Goal: Information Seeking & Learning: Find specific fact

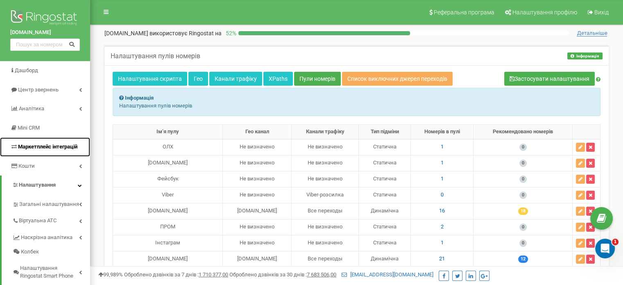
click at [54, 147] on span "Маркетплейс інтеграцій" at bounding box center [47, 146] width 59 height 6
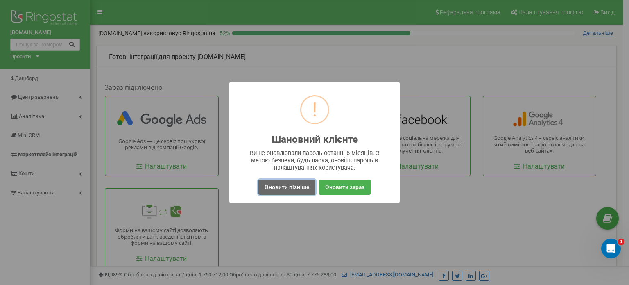
click at [293, 186] on button "Оновити пізніше" at bounding box center [287, 186] width 57 height 15
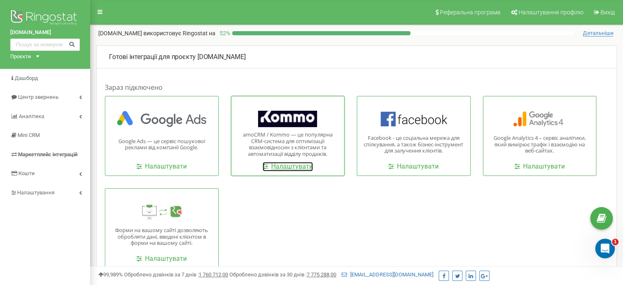
click at [284, 168] on link "Налаштувати" at bounding box center [288, 166] width 50 height 9
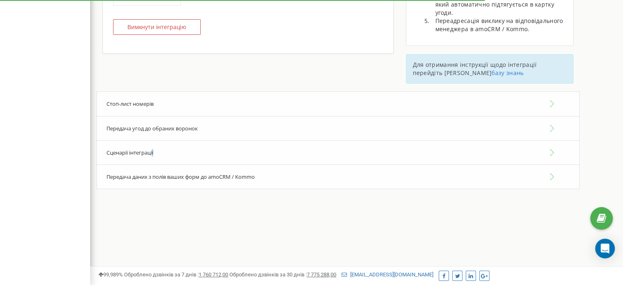
click at [153, 149] on div "Сценарії інтеграції" at bounding box center [338, 152] width 484 height 25
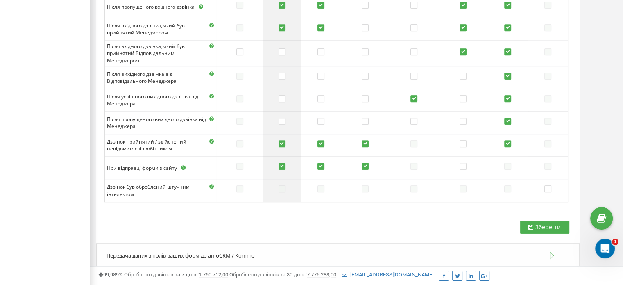
scroll to position [533, 0]
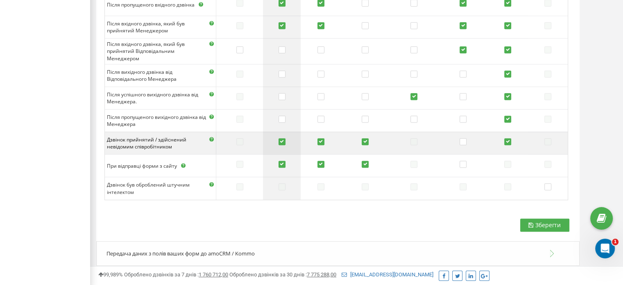
click at [286, 139] on label at bounding box center [282, 142] width 7 height 8
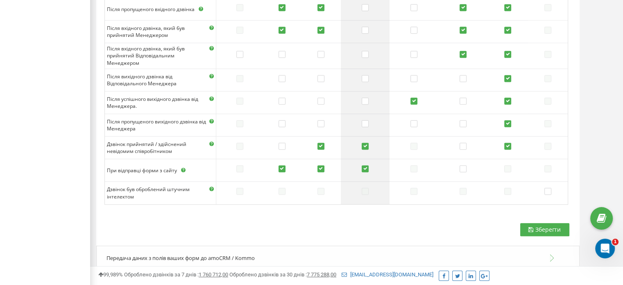
scroll to position [535, 0]
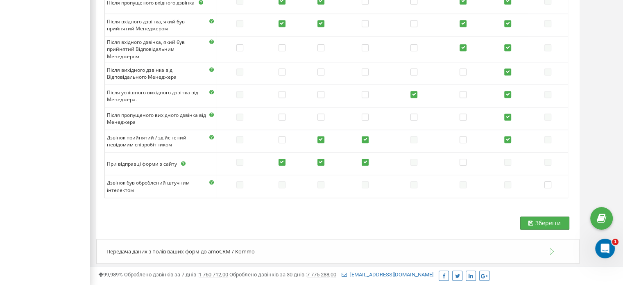
click at [547, 219] on span "Зберегти" at bounding box center [548, 223] width 25 height 8
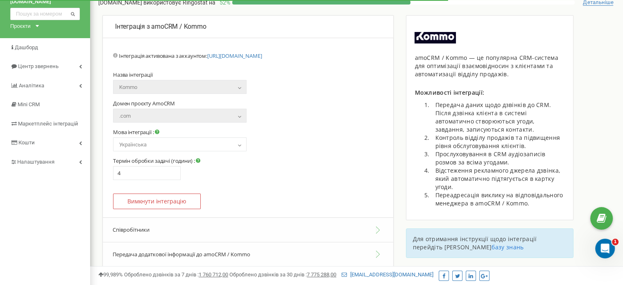
scroll to position [0, 0]
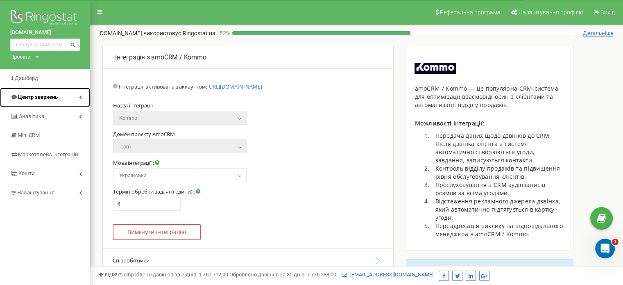
click at [26, 91] on link "Центр звернень" at bounding box center [45, 97] width 90 height 19
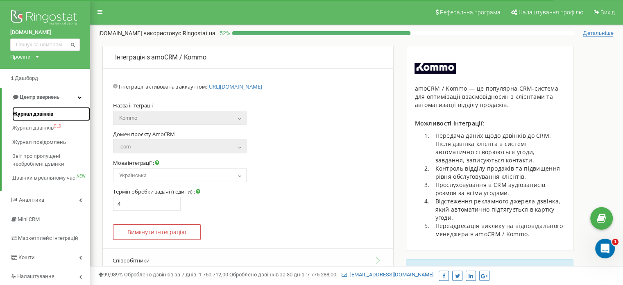
click at [27, 116] on span "Журнал дзвінків" at bounding box center [32, 114] width 41 height 8
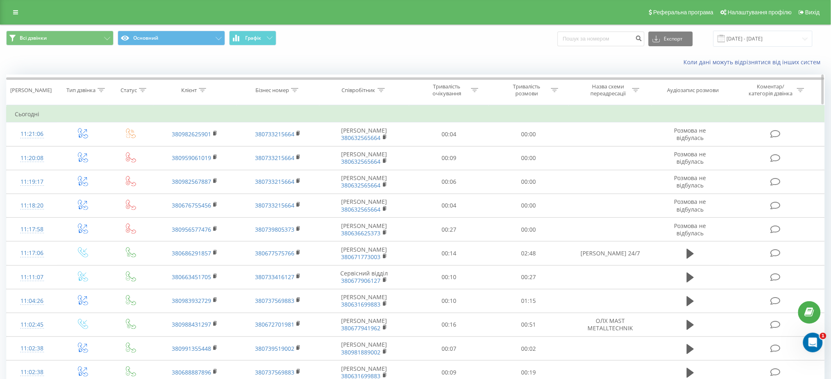
click at [187, 88] on div "Клієнт" at bounding box center [189, 90] width 16 height 7
click at [270, 91] on div "Бізнес номер" at bounding box center [272, 90] width 34 height 7
click at [250, 145] on input "text" at bounding box center [278, 149] width 72 height 14
paste input "380504507132"
type input "380504507132"
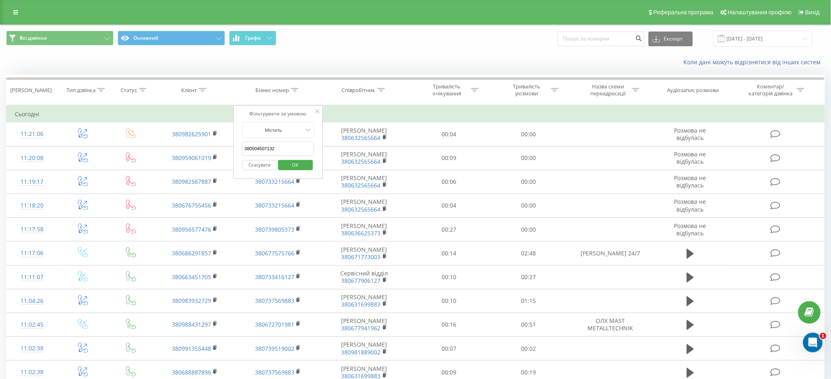
click at [284, 166] on span "OK" at bounding box center [295, 165] width 23 height 13
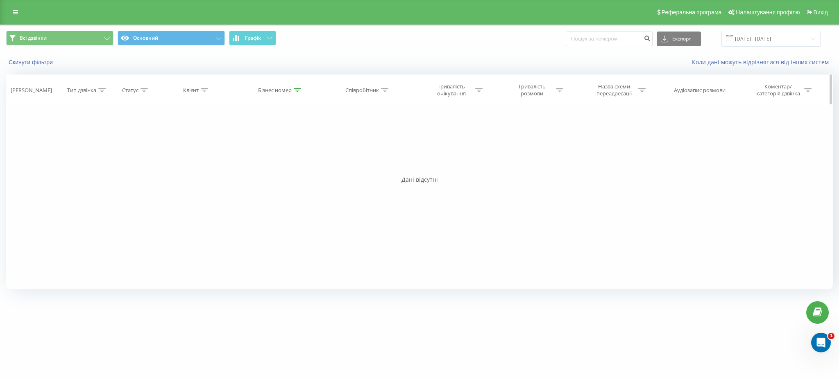
click at [291, 94] on div "Бізнес номер" at bounding box center [275, 90] width 34 height 7
click at [728, 313] on div "[DOMAIN_NAME] Проекти [DOMAIN_NAME] [DOMAIN_NAME] Дашборд Центр звернень Журнал…" at bounding box center [419, 189] width 839 height 379
click at [265, 165] on button "Скасувати" at bounding box center [262, 165] width 35 height 10
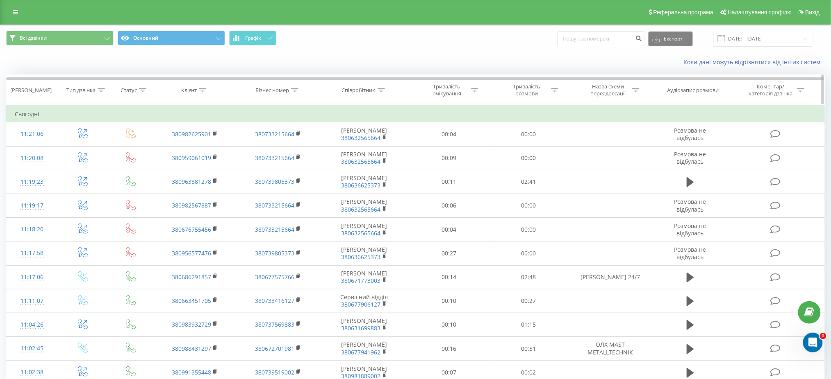
click at [189, 89] on div "Клієнт" at bounding box center [189, 90] width 16 height 7
click at [190, 146] on input "text" at bounding box center [195, 149] width 72 height 14
paste input "380504507132"
type input "380504507132"
click at [212, 164] on span "OK" at bounding box center [212, 165] width 23 height 13
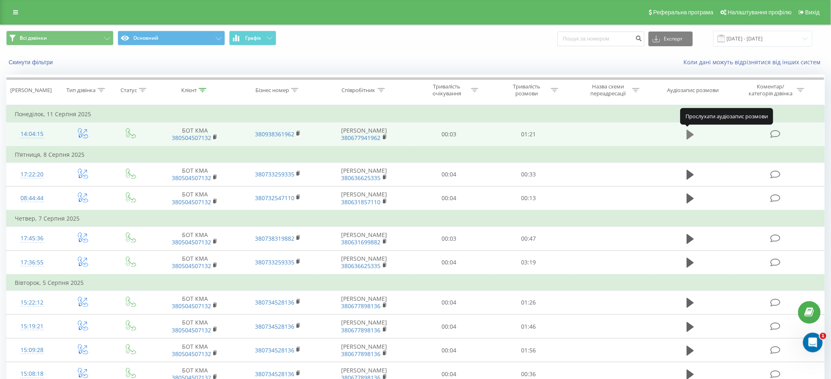
click at [690, 130] on icon at bounding box center [689, 134] width 7 height 11
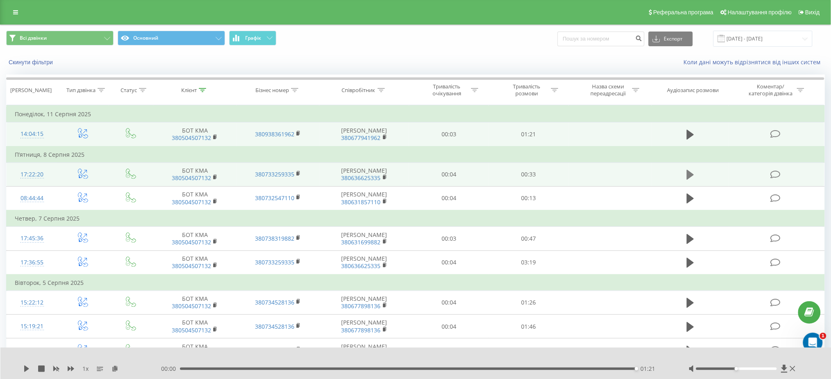
click at [696, 170] on button at bounding box center [690, 175] width 12 height 12
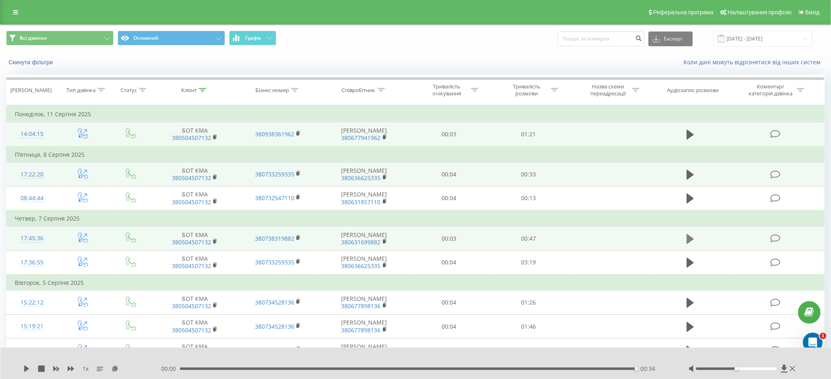
click at [688, 240] on icon at bounding box center [689, 239] width 7 height 10
click at [783, 370] on icon at bounding box center [784, 369] width 6 height 8
click at [686, 134] on icon at bounding box center [689, 135] width 7 height 10
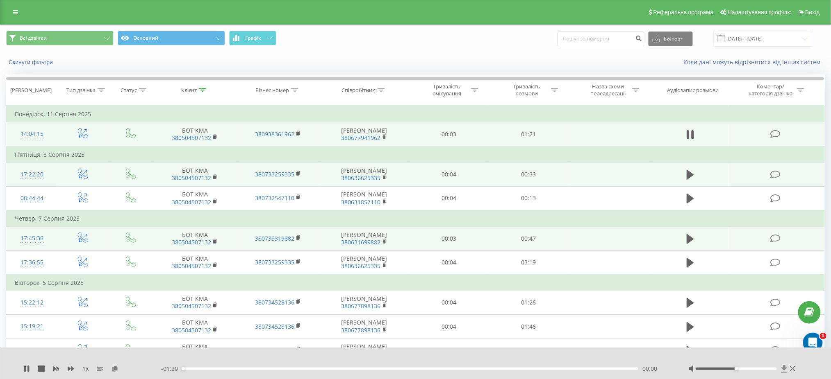
click at [785, 367] on icon at bounding box center [784, 369] width 6 height 8
click at [684, 173] on button at bounding box center [690, 175] width 12 height 12
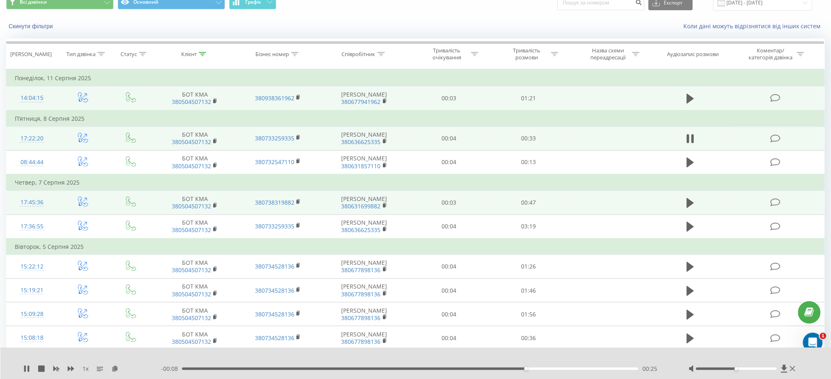
scroll to position [54, 0]
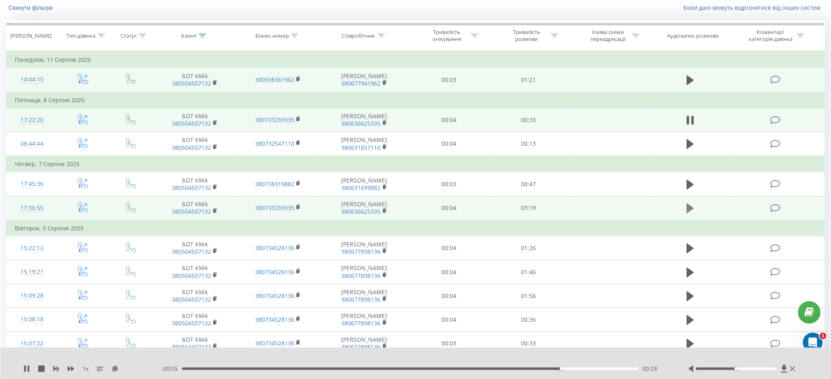
click at [695, 208] on button at bounding box center [690, 208] width 12 height 12
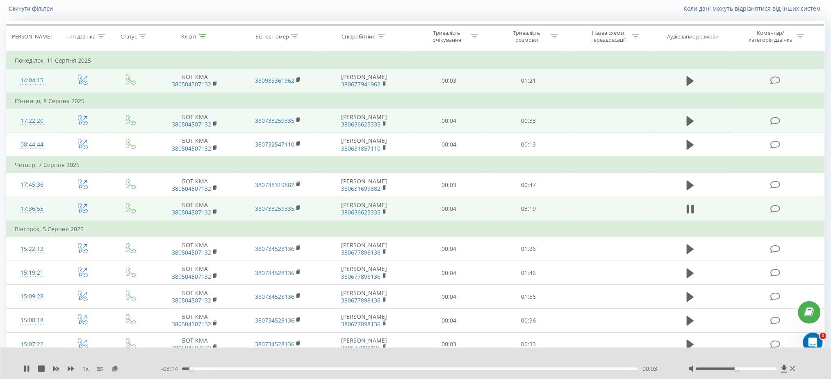
scroll to position [109, 0]
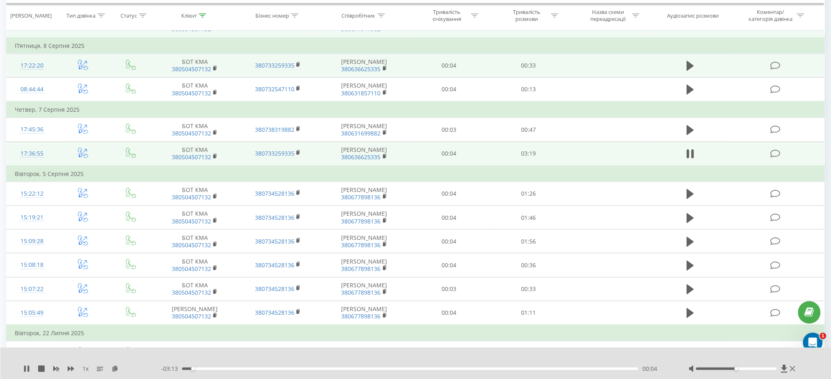
click at [278, 372] on div "- 03:13 00:04 00:04" at bounding box center [414, 369] width 507 height 8
click at [294, 366] on div "- 03:13 00:05 00:05" at bounding box center [414, 369] width 507 height 8
click at [302, 366] on div "- 03:12 00:05 00:05" at bounding box center [414, 369] width 507 height 8
click at [303, 370] on div "00:52" at bounding box center [410, 369] width 456 height 2
click at [382, 369] on div "01:27" at bounding box center [410, 369] width 456 height 2
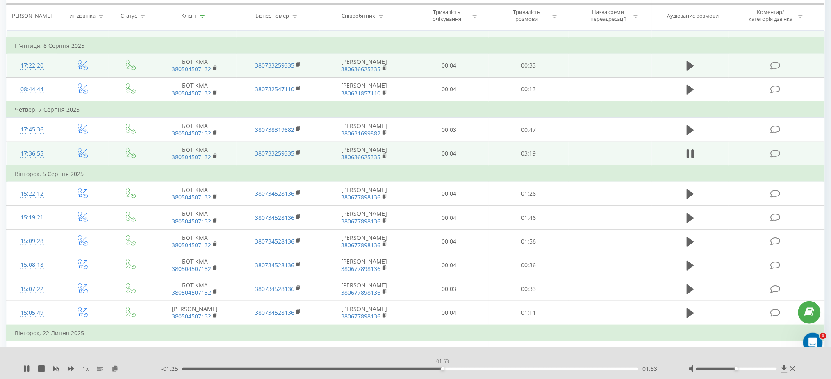
click at [442, 368] on div "01:53" at bounding box center [410, 369] width 456 height 2
click at [442, 368] on div "01:53" at bounding box center [442, 369] width 3 height 3
click at [513, 370] on div "01:55" at bounding box center [410, 369] width 456 height 2
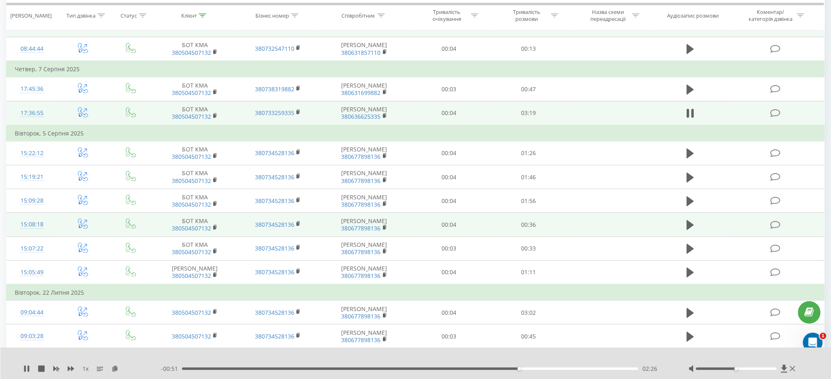
scroll to position [164, 0]
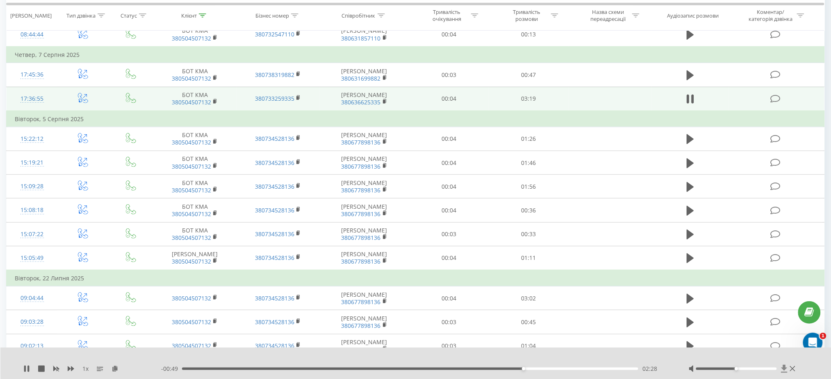
click at [783, 367] on icon at bounding box center [784, 369] width 6 height 8
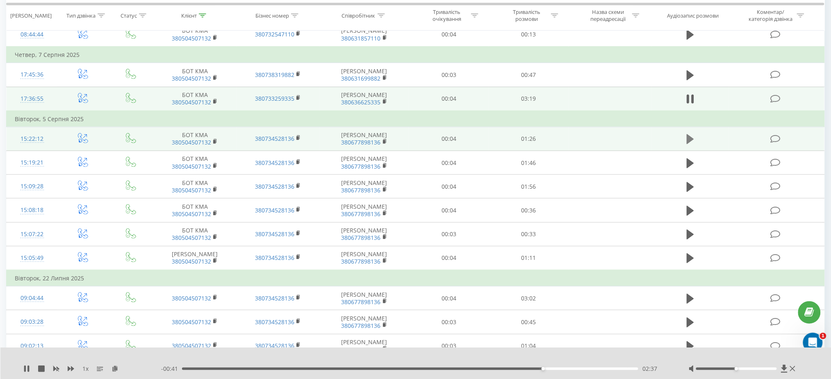
click at [686, 142] on button at bounding box center [690, 139] width 12 height 12
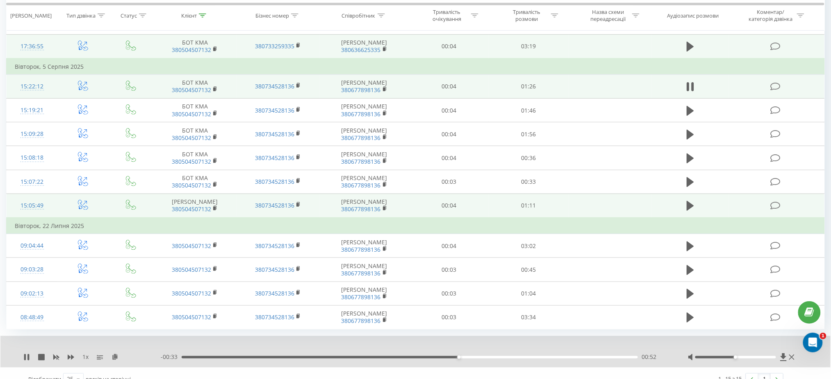
scroll to position [227, 0]
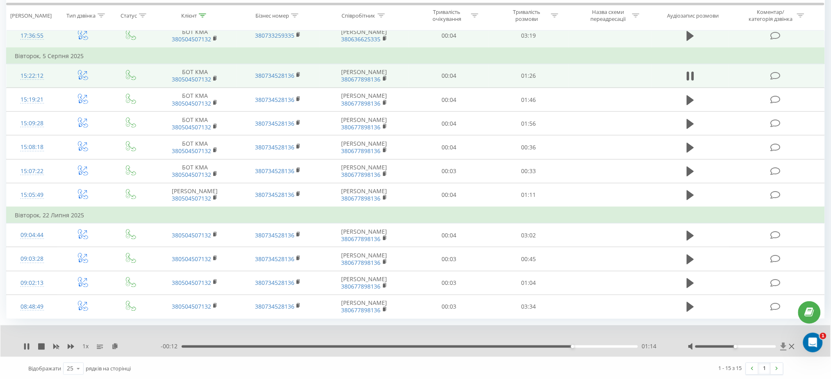
click at [785, 345] on icon at bounding box center [783, 347] width 6 height 8
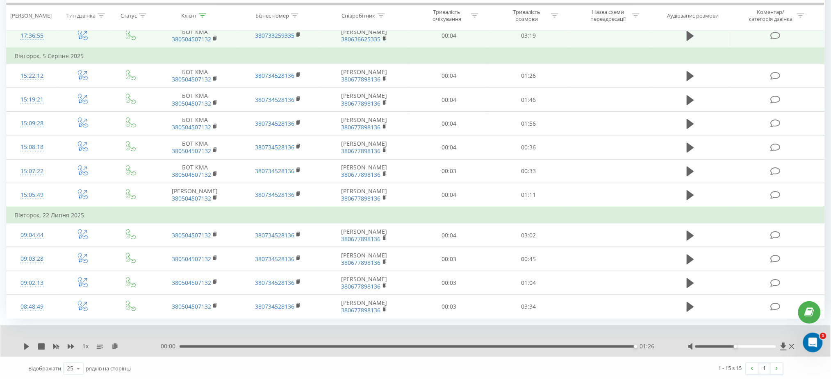
scroll to position [195, 0]
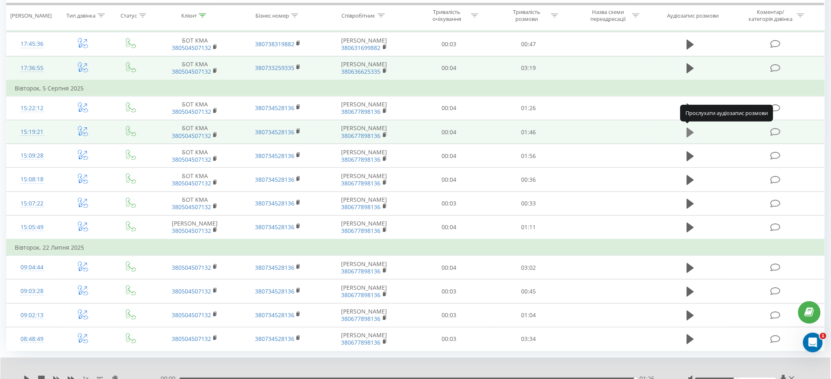
click at [690, 131] on icon at bounding box center [689, 132] width 7 height 10
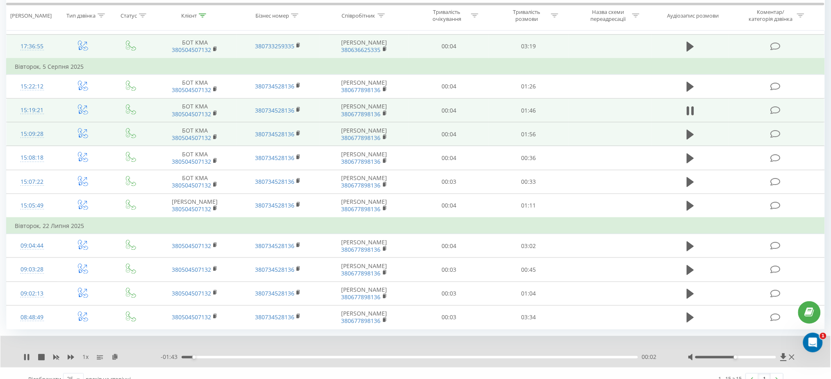
scroll to position [227, 0]
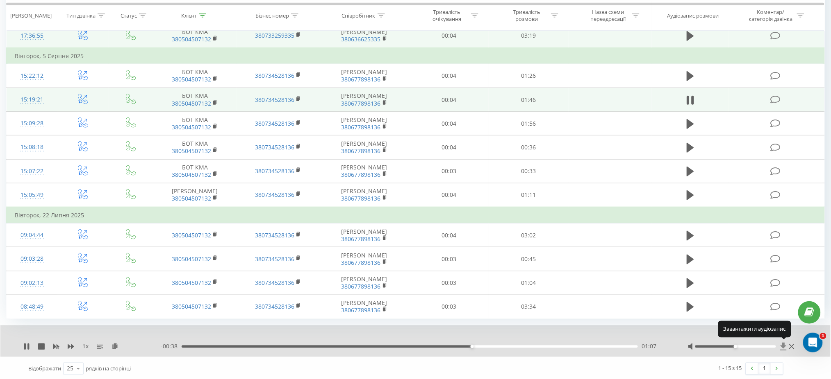
click at [781, 346] on icon at bounding box center [783, 347] width 7 height 8
click at [824, 373] on div at bounding box center [824, 373] width 0 height 0
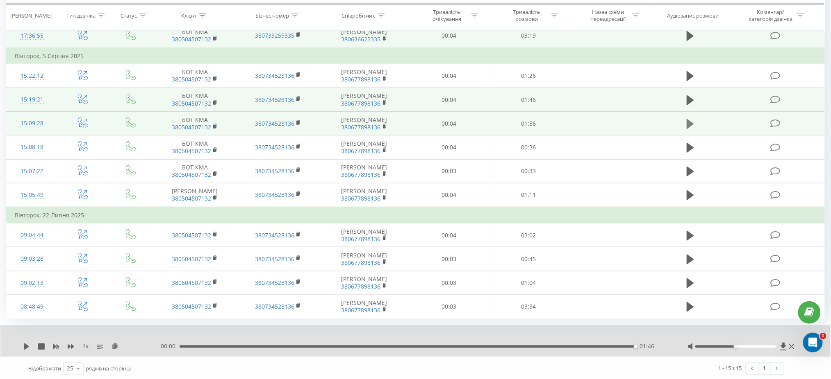
click at [693, 122] on icon at bounding box center [689, 124] width 7 height 10
click at [781, 344] on icon at bounding box center [783, 347] width 7 height 8
